Goal: Task Accomplishment & Management: Use online tool/utility

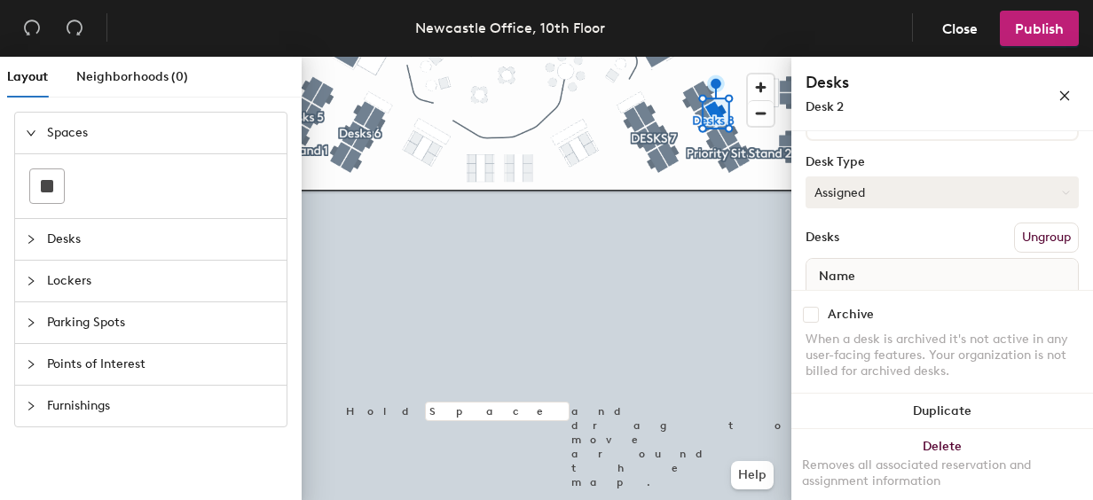
scroll to position [131, 0]
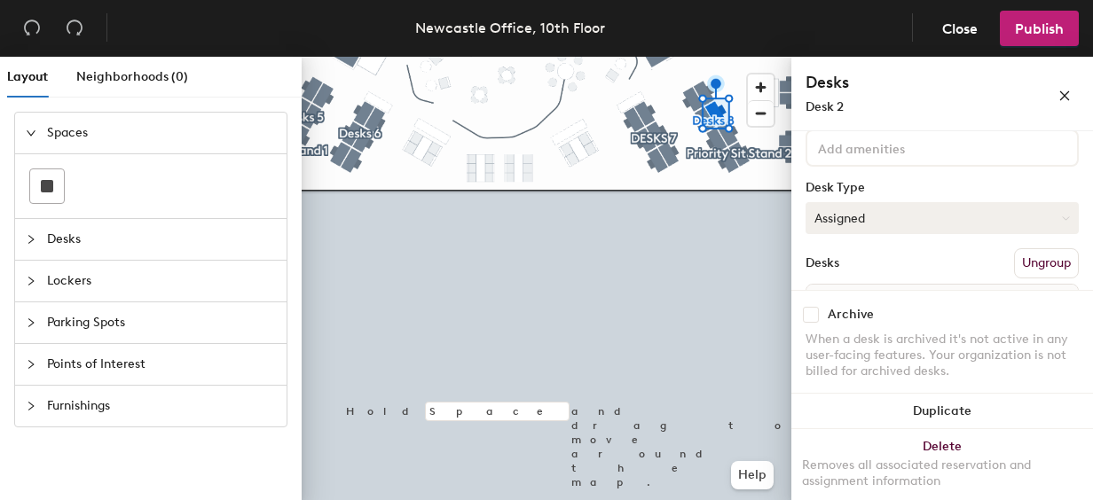
click at [874, 217] on button "Assigned" at bounding box center [941, 218] width 273 height 32
click at [835, 294] on div "Hot" at bounding box center [894, 299] width 177 height 27
click at [842, 223] on button "Hot" at bounding box center [941, 218] width 273 height 32
click at [851, 303] on div "Hot" at bounding box center [894, 299] width 177 height 27
click at [855, 214] on button "Hot" at bounding box center [941, 218] width 273 height 32
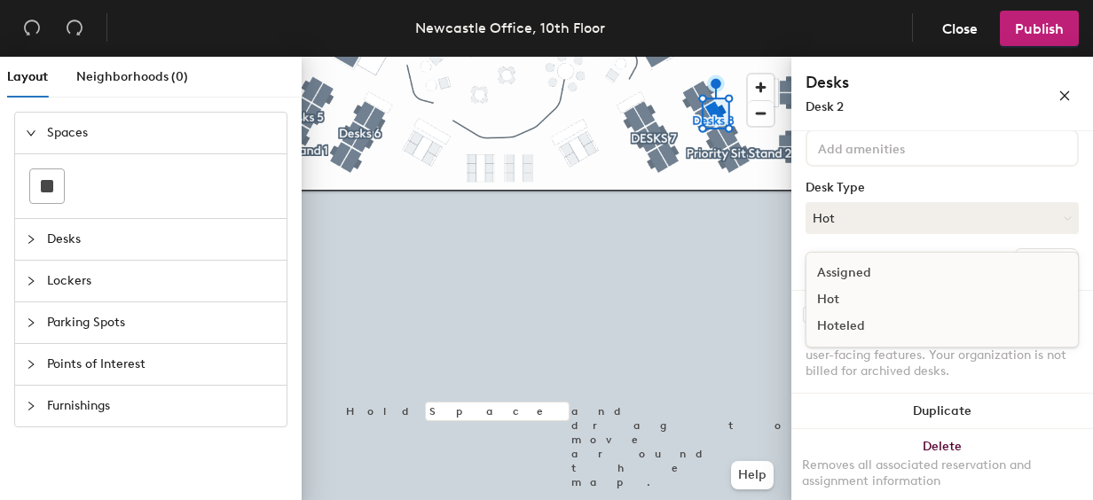
click at [863, 325] on div "Hoteled" at bounding box center [894, 326] width 177 height 27
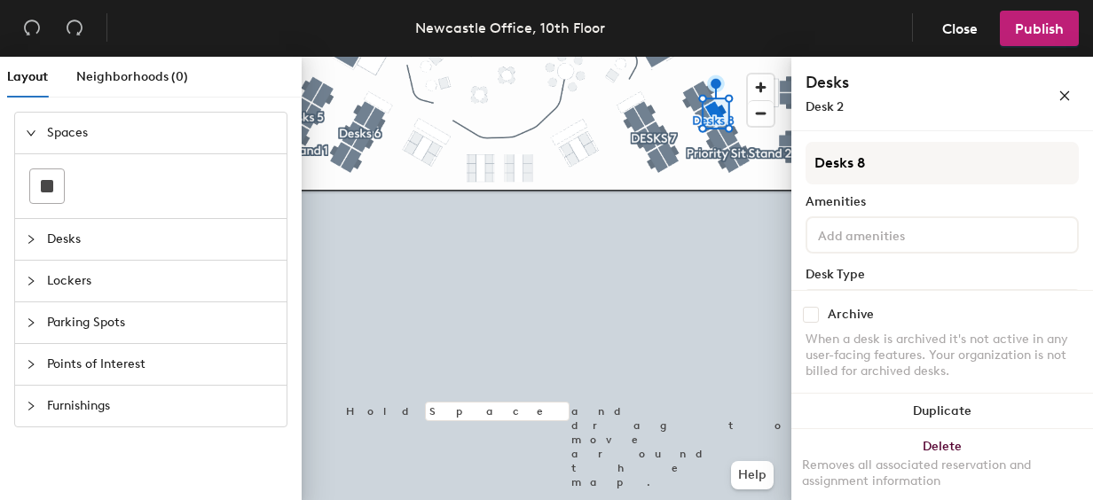
scroll to position [0, 0]
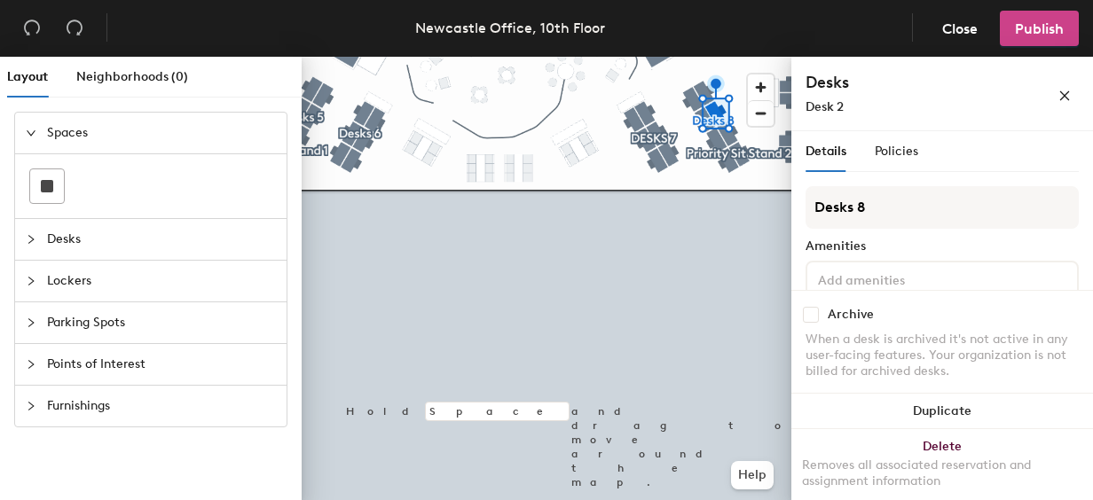
click at [1040, 26] on span "Publish" at bounding box center [1039, 28] width 49 height 17
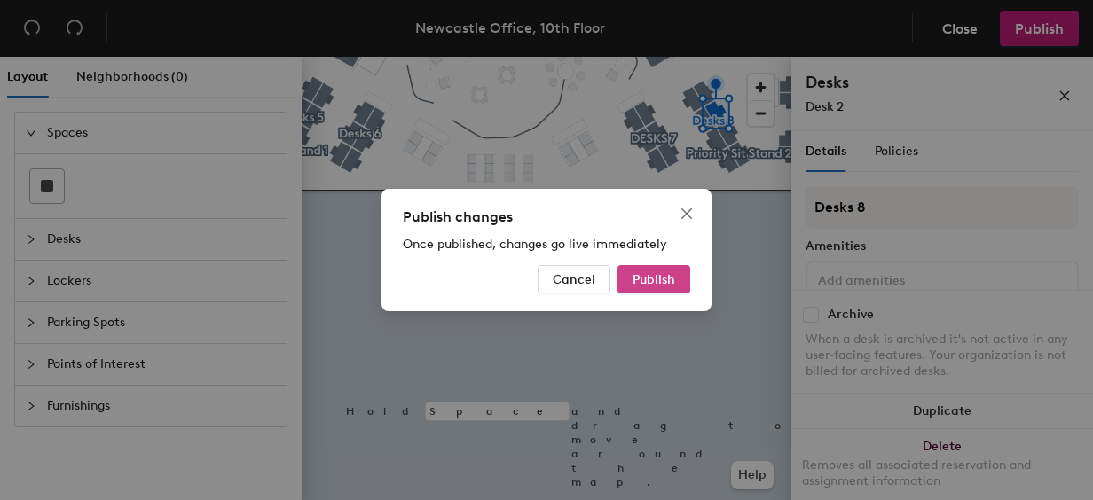
click at [660, 283] on span "Publish" at bounding box center [653, 279] width 43 height 15
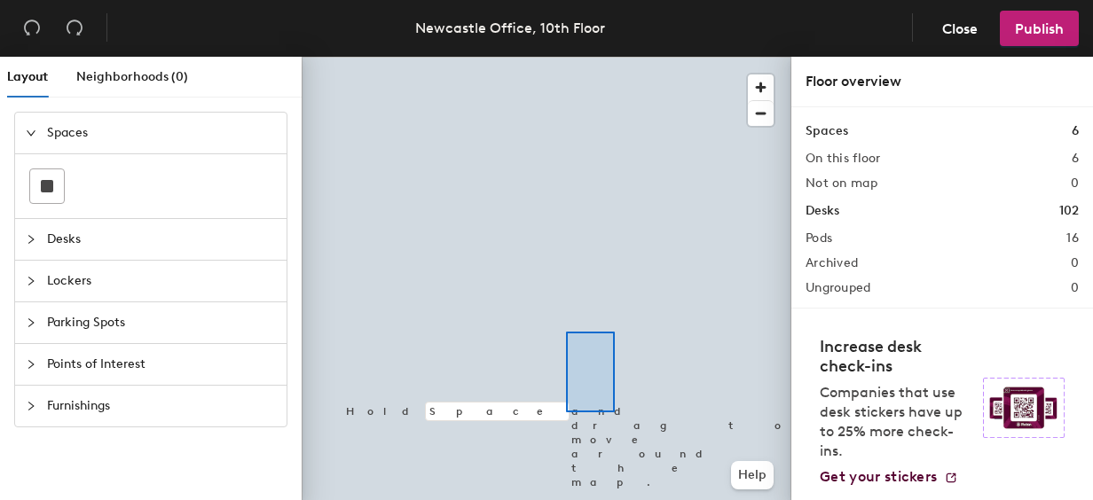
click at [566, 57] on div at bounding box center [547, 57] width 490 height 0
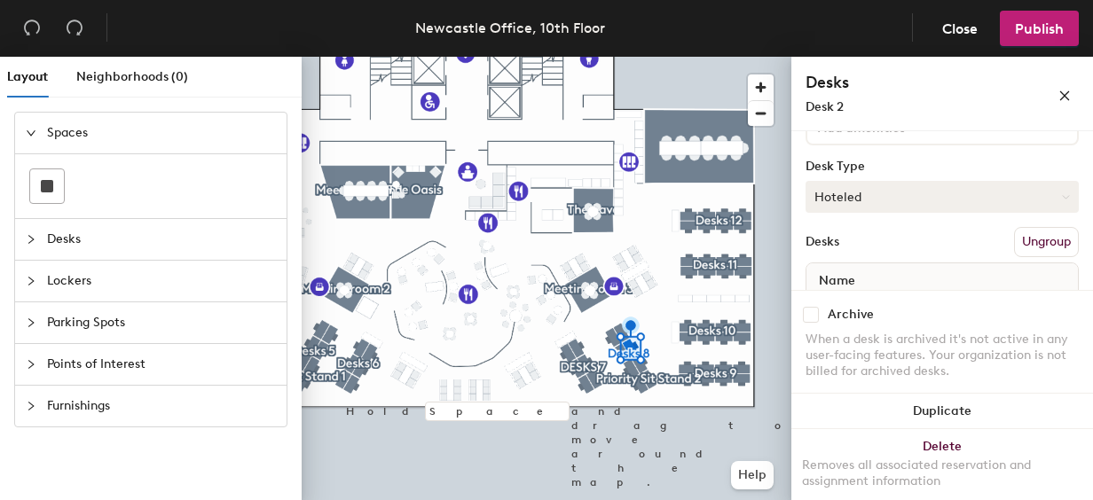
scroll to position [131, 0]
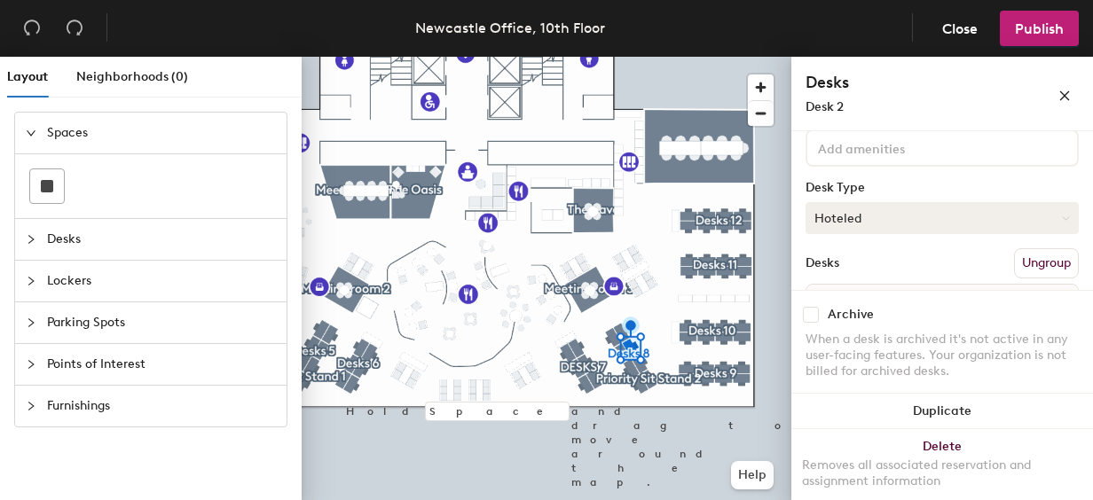
click at [896, 212] on button "Hoteled" at bounding box center [941, 218] width 273 height 32
click at [850, 271] on div "Assigned" at bounding box center [894, 273] width 177 height 27
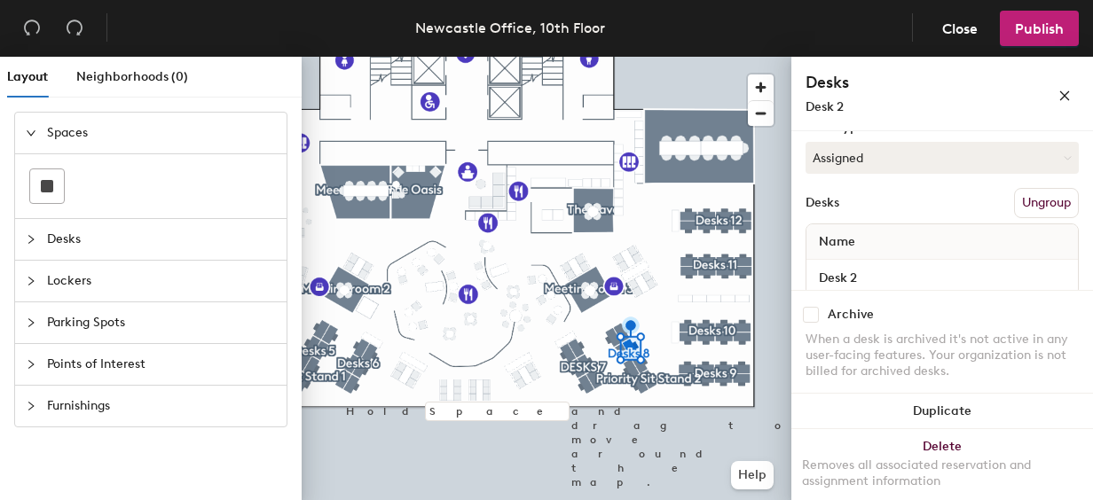
scroll to position [220, 0]
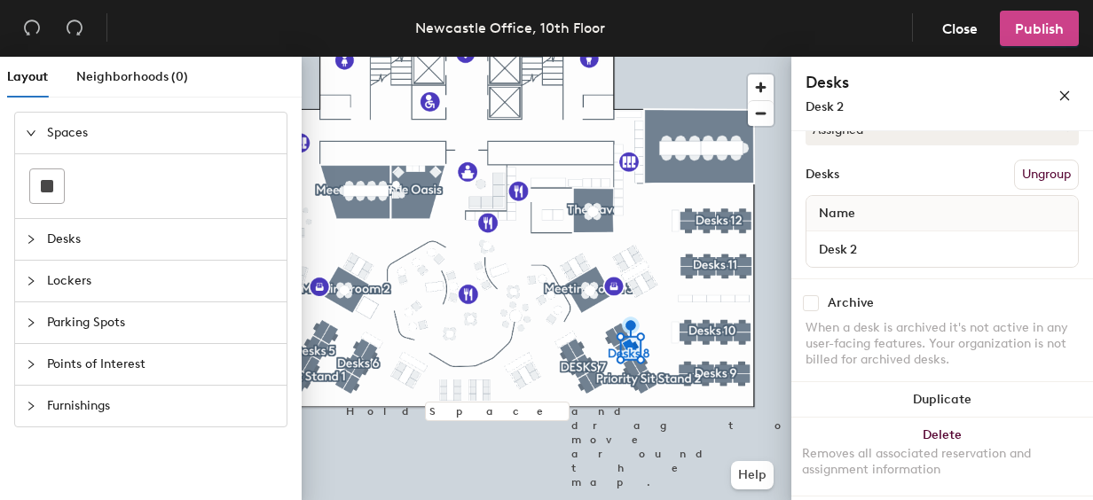
click at [1022, 35] on span "Publish" at bounding box center [1039, 28] width 49 height 17
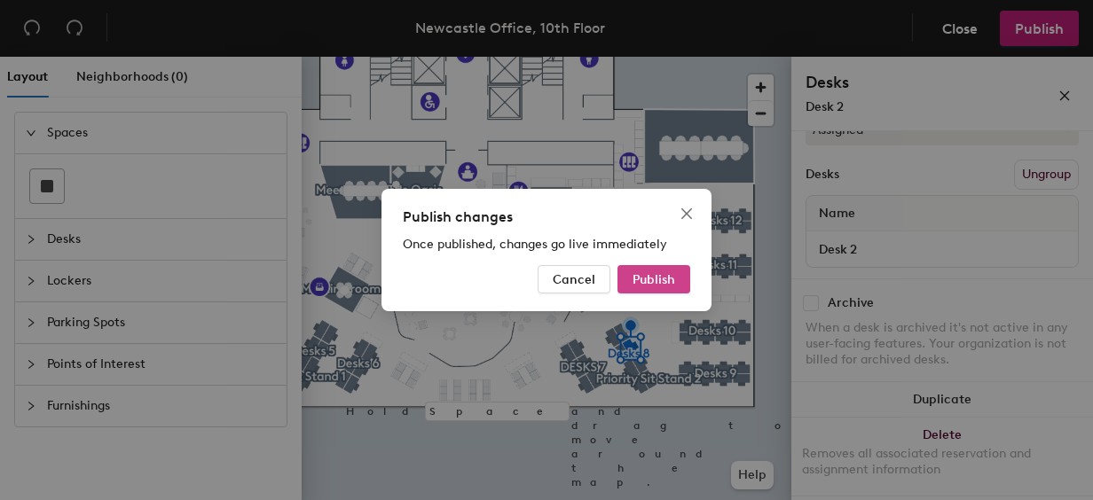
click at [660, 271] on button "Publish" at bounding box center [653, 279] width 73 height 28
